Goal: Information Seeking & Learning: Understand process/instructions

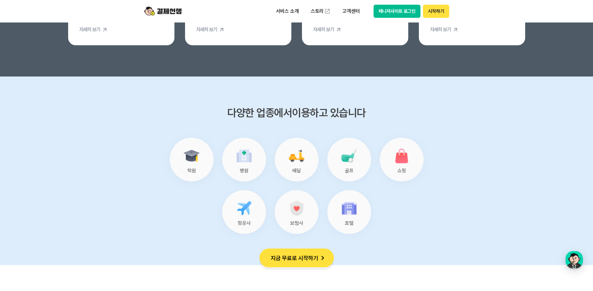
scroll to position [2531, 0]
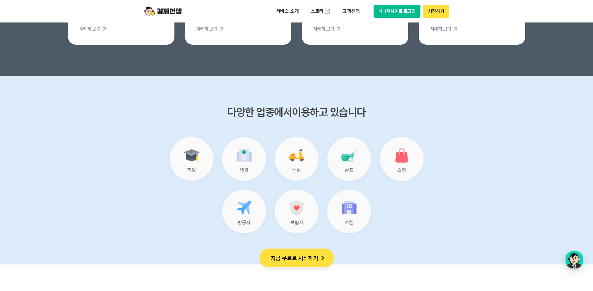
click at [512, 185] on section "다양한 업종에서 이용하고 있습니다 학원 병원 배달 골프 쇼핑 항공사 보험사 호텔" at bounding box center [296, 170] width 593 height 189
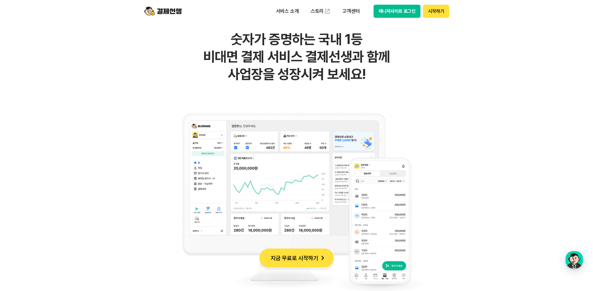
scroll to position [531, 0]
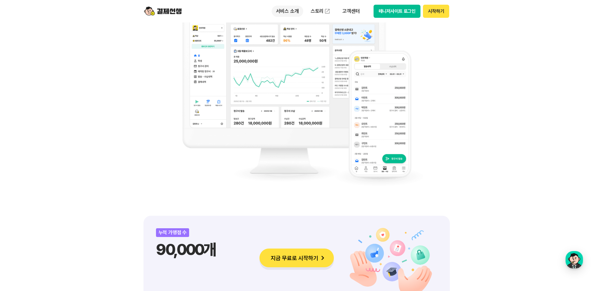
click at [291, 9] on p "서비스 소개" at bounding box center [288, 11] width 32 height 11
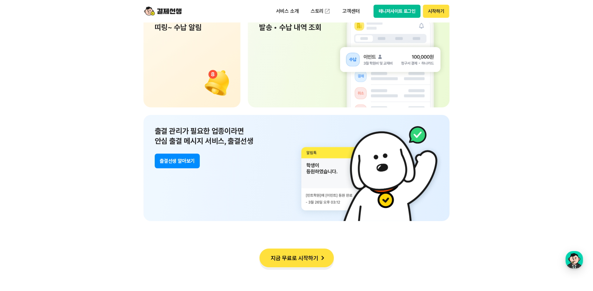
scroll to position [0, 0]
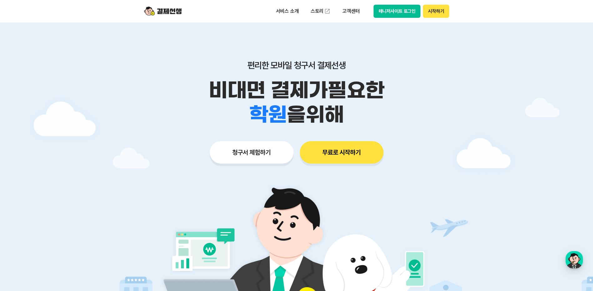
click at [163, 10] on img at bounding box center [162, 11] width 37 height 12
click at [291, 7] on p "서비스 소개" at bounding box center [288, 11] width 32 height 11
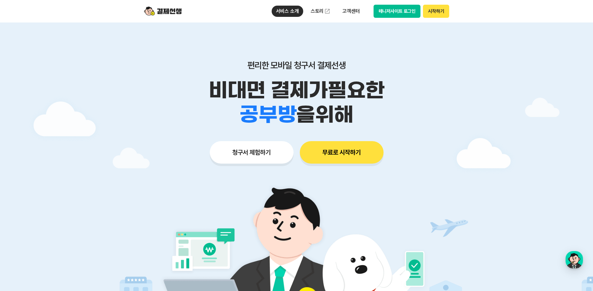
click at [481, 95] on div at bounding box center [296, 187] width 593 height 330
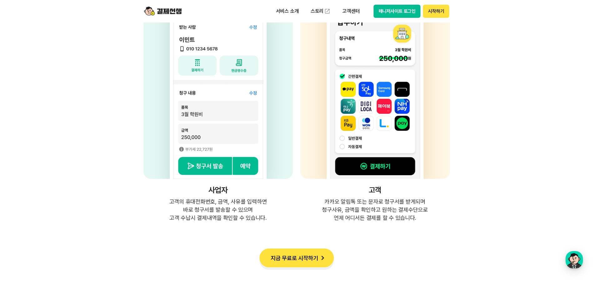
scroll to position [1375, 0]
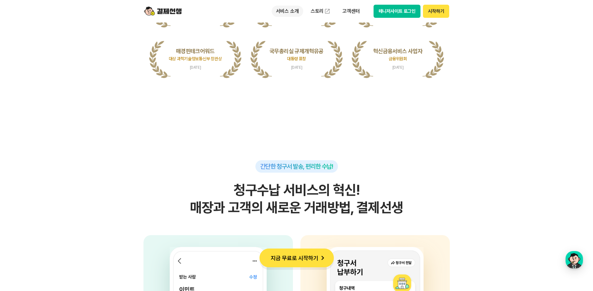
click at [287, 8] on p "서비스 소개" at bounding box center [288, 11] width 32 height 11
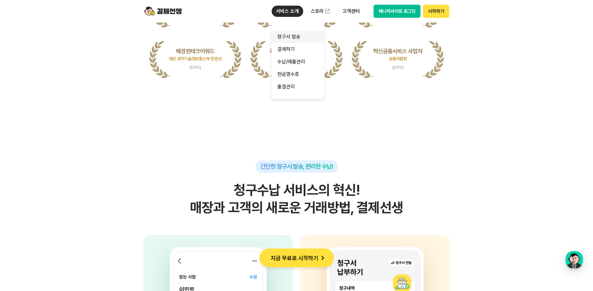
click at [292, 38] on link "청구서 발송" at bounding box center [298, 37] width 52 height 12
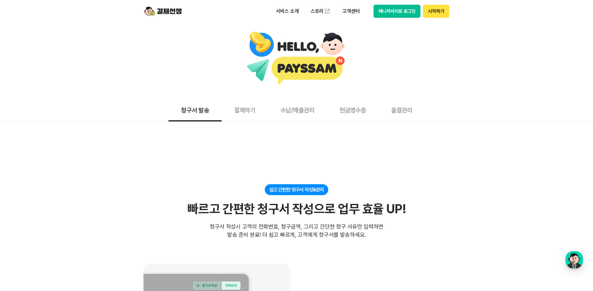
click at [234, 114] on button "결제하기" at bounding box center [245, 109] width 46 height 23
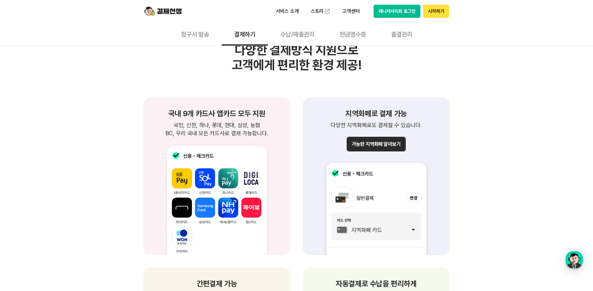
scroll to position [625, 0]
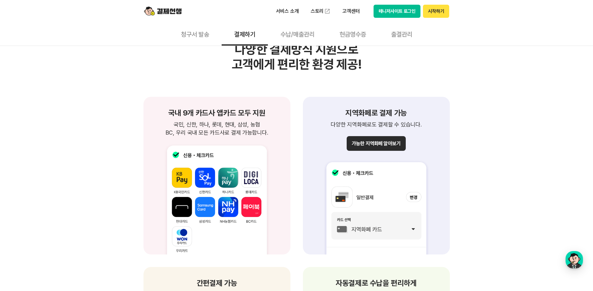
click at [376, 143] on button "가능한 지역화폐 알아보기" at bounding box center [375, 143] width 59 height 15
